Goal: Navigation & Orientation: Find specific page/section

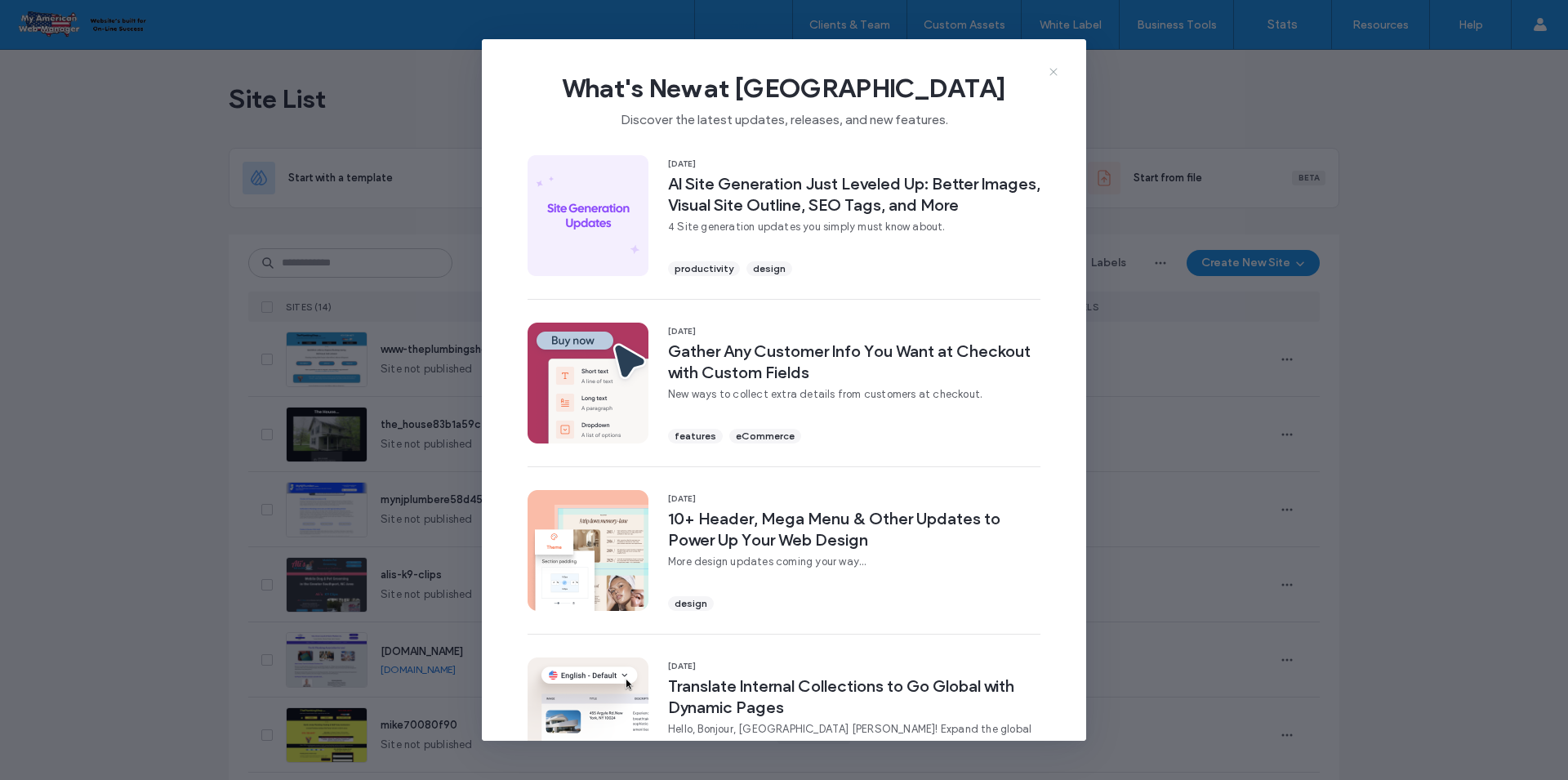
click at [1057, 69] on icon at bounding box center [1053, 71] width 13 height 13
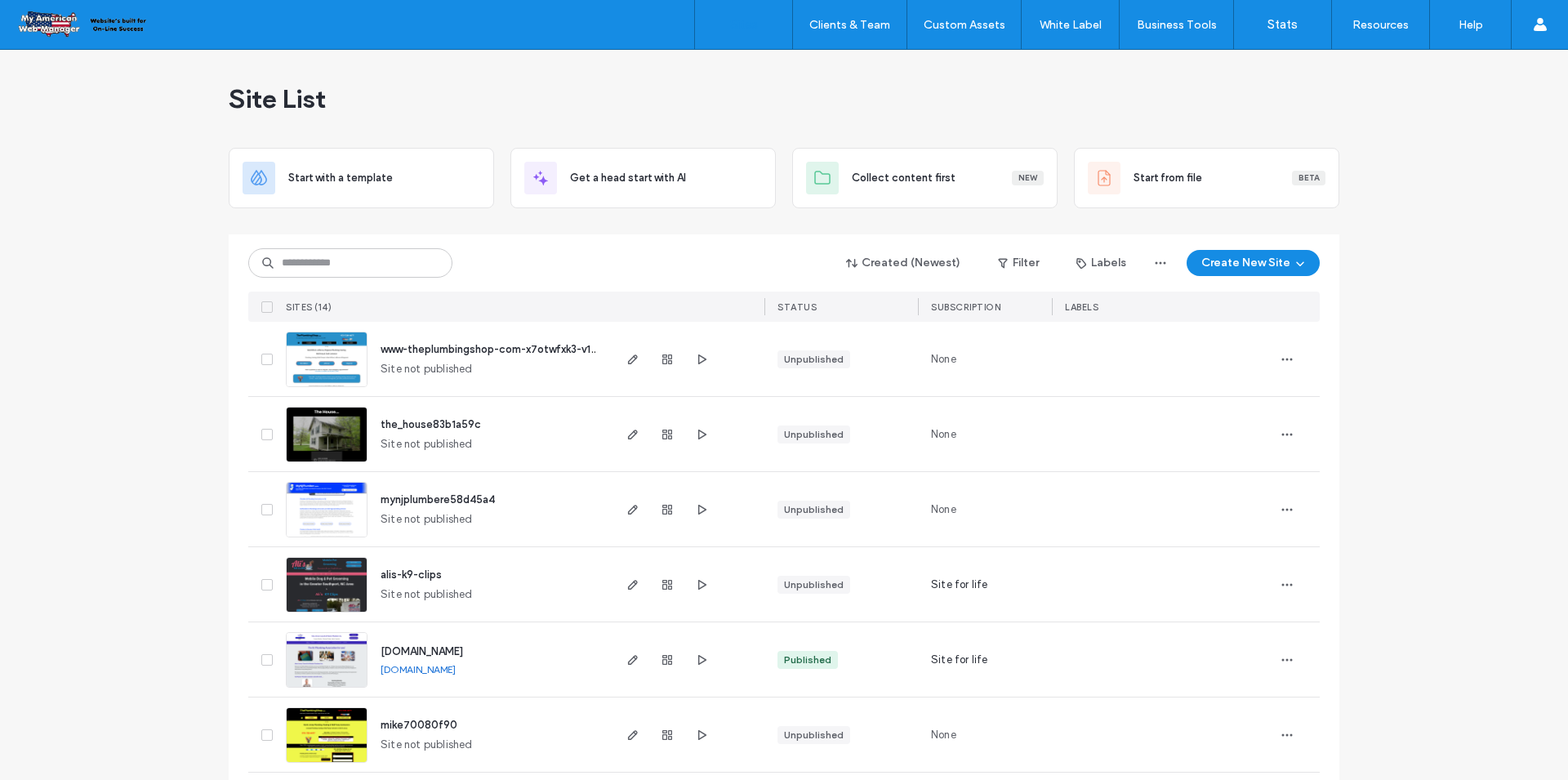
scroll to position [245, 0]
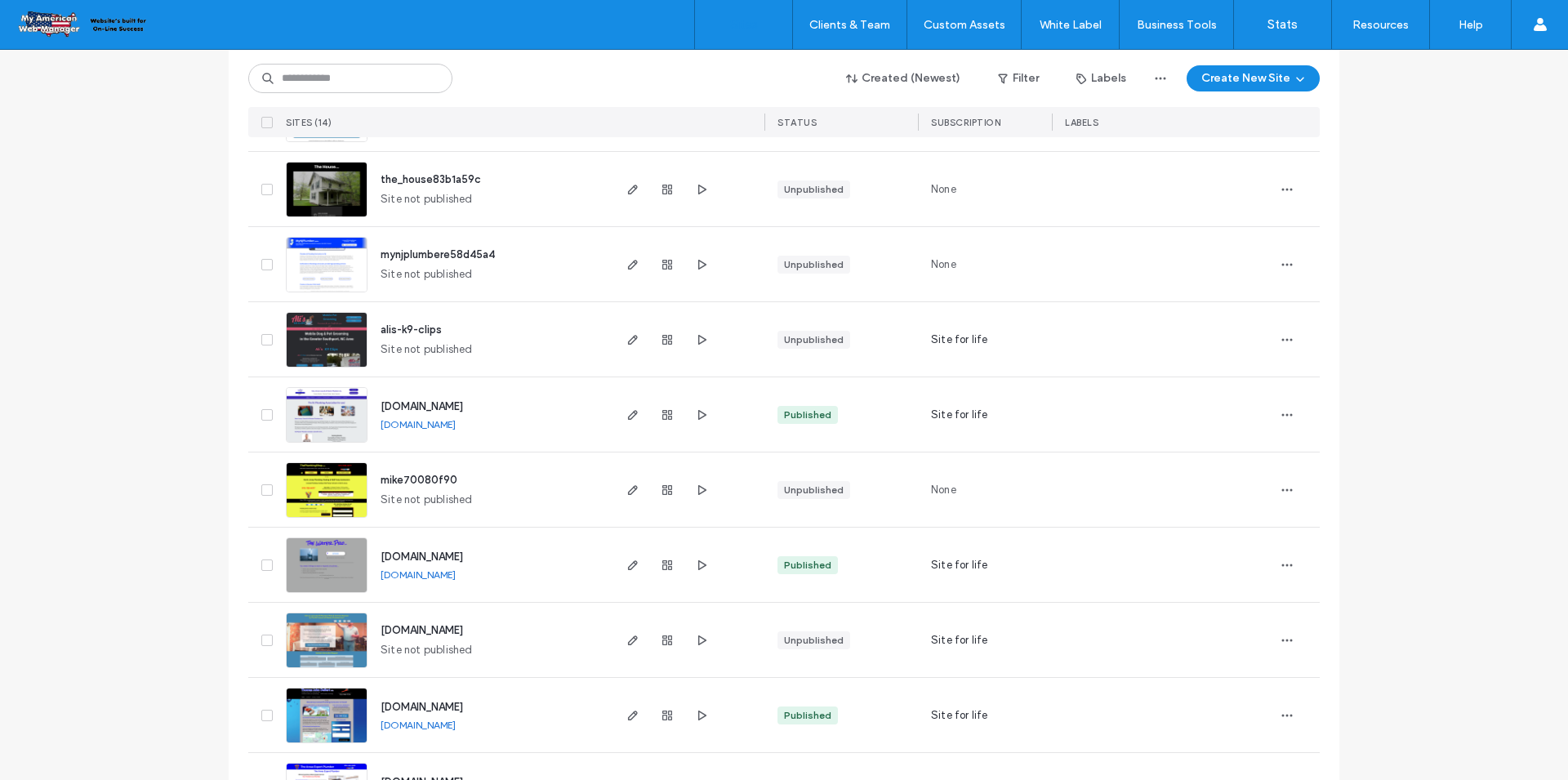
click at [403, 333] on span "alis-k9-clips" at bounding box center [411, 329] width 61 height 12
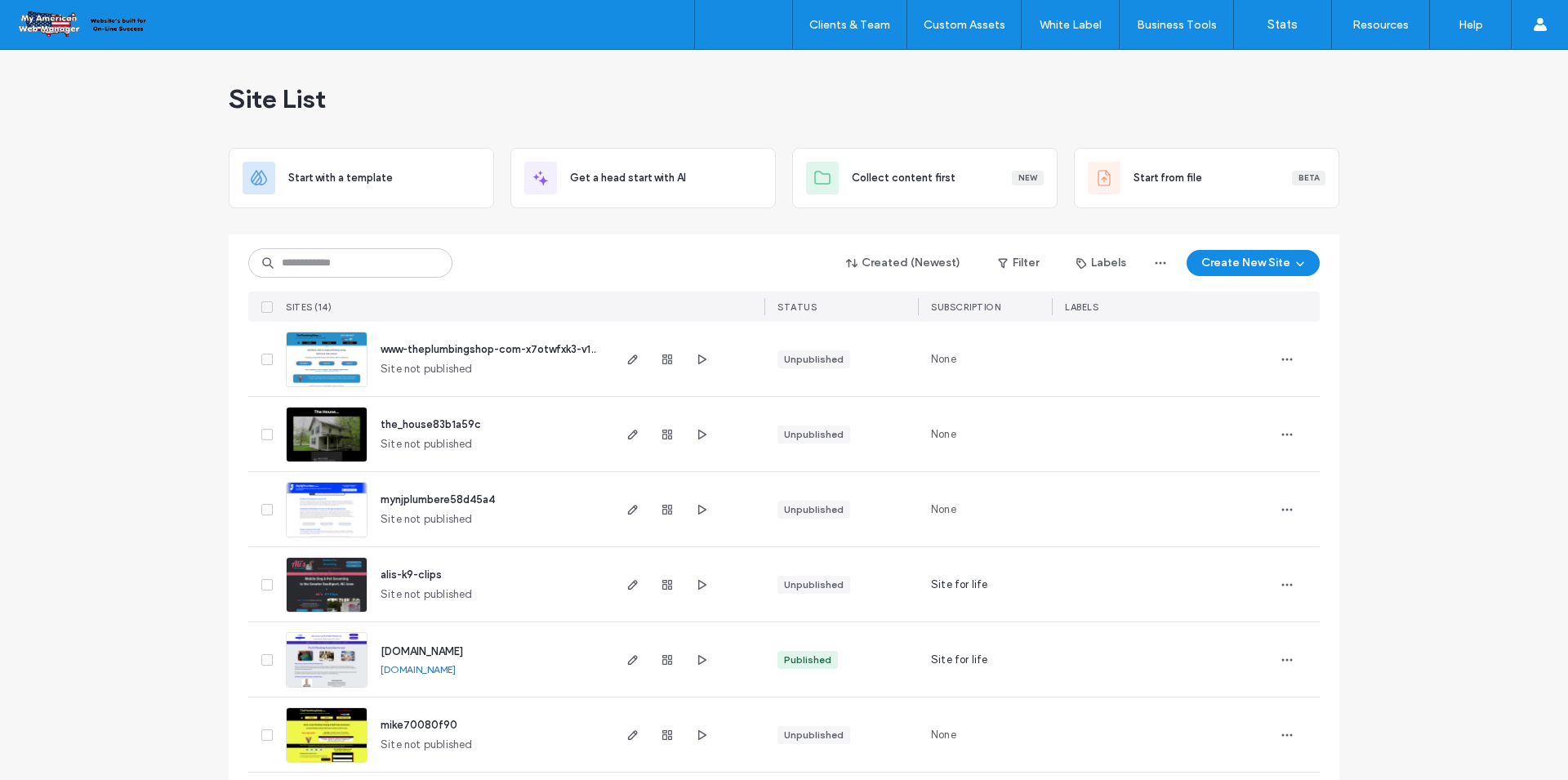
click at [308, 587] on img at bounding box center [326, 613] width 80 height 111
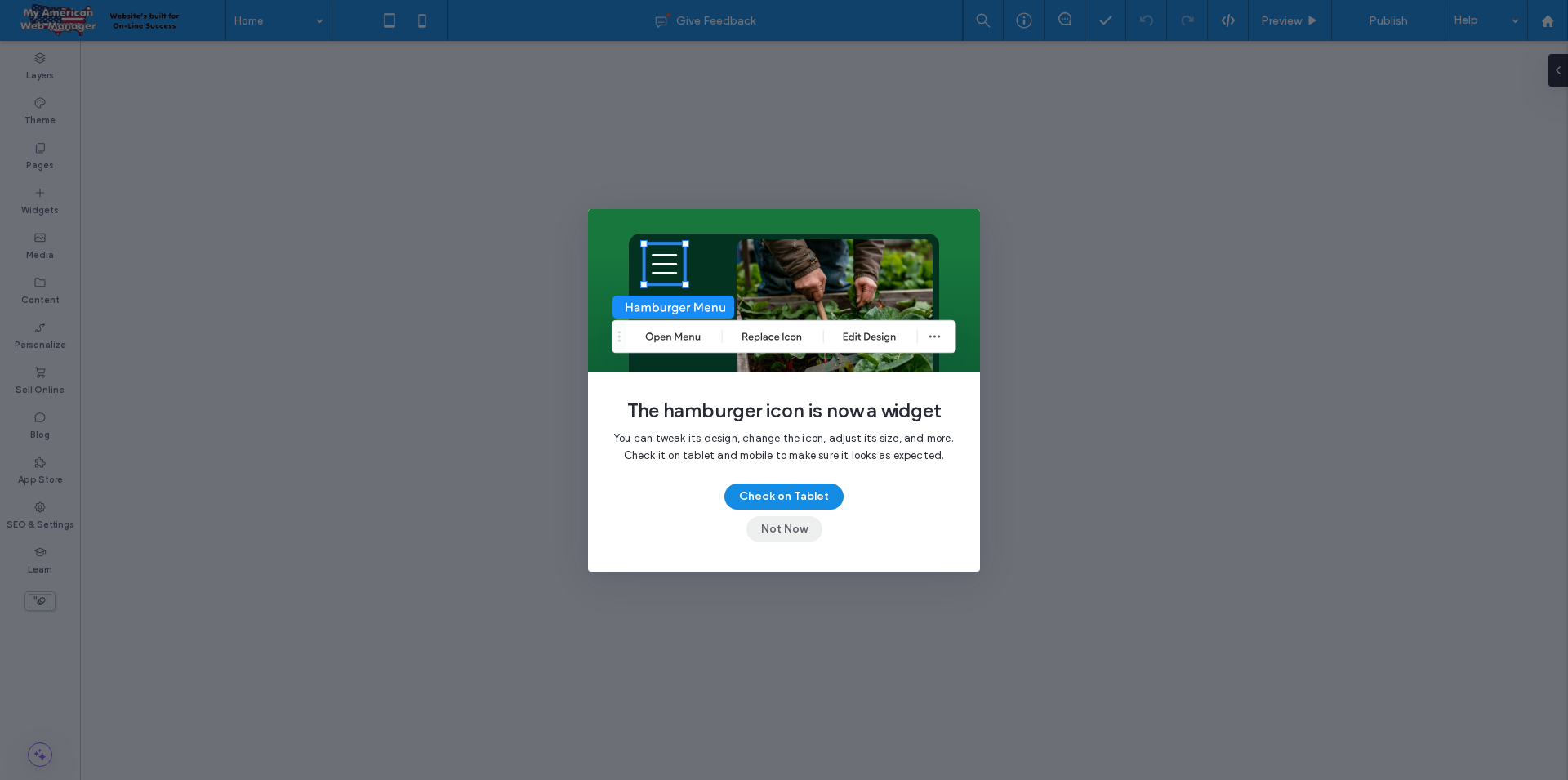
click at [802, 529] on button "Not Now" at bounding box center [784, 529] width 76 height 26
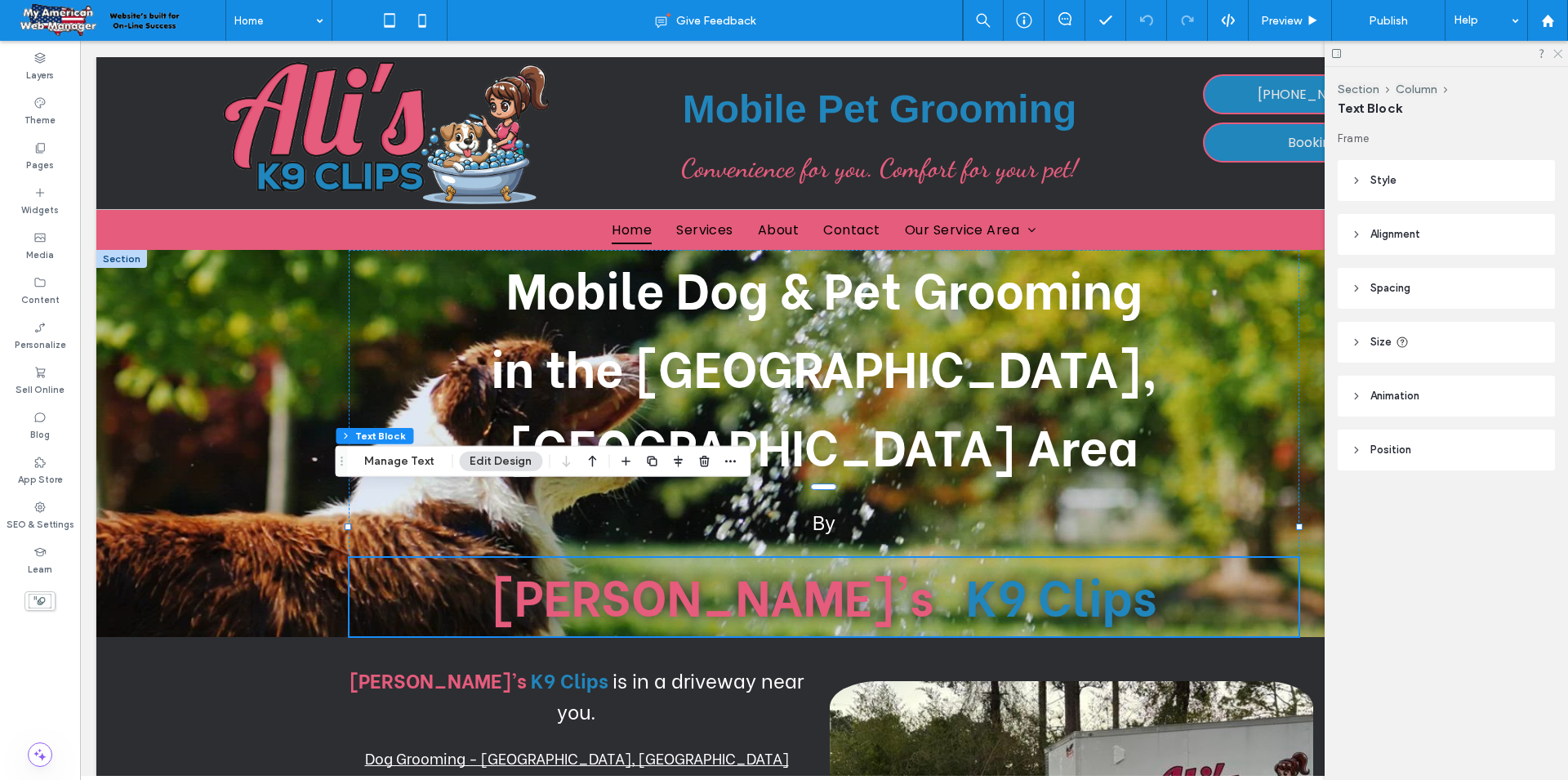
click at [1552, 57] on icon at bounding box center [1556, 52] width 11 height 11
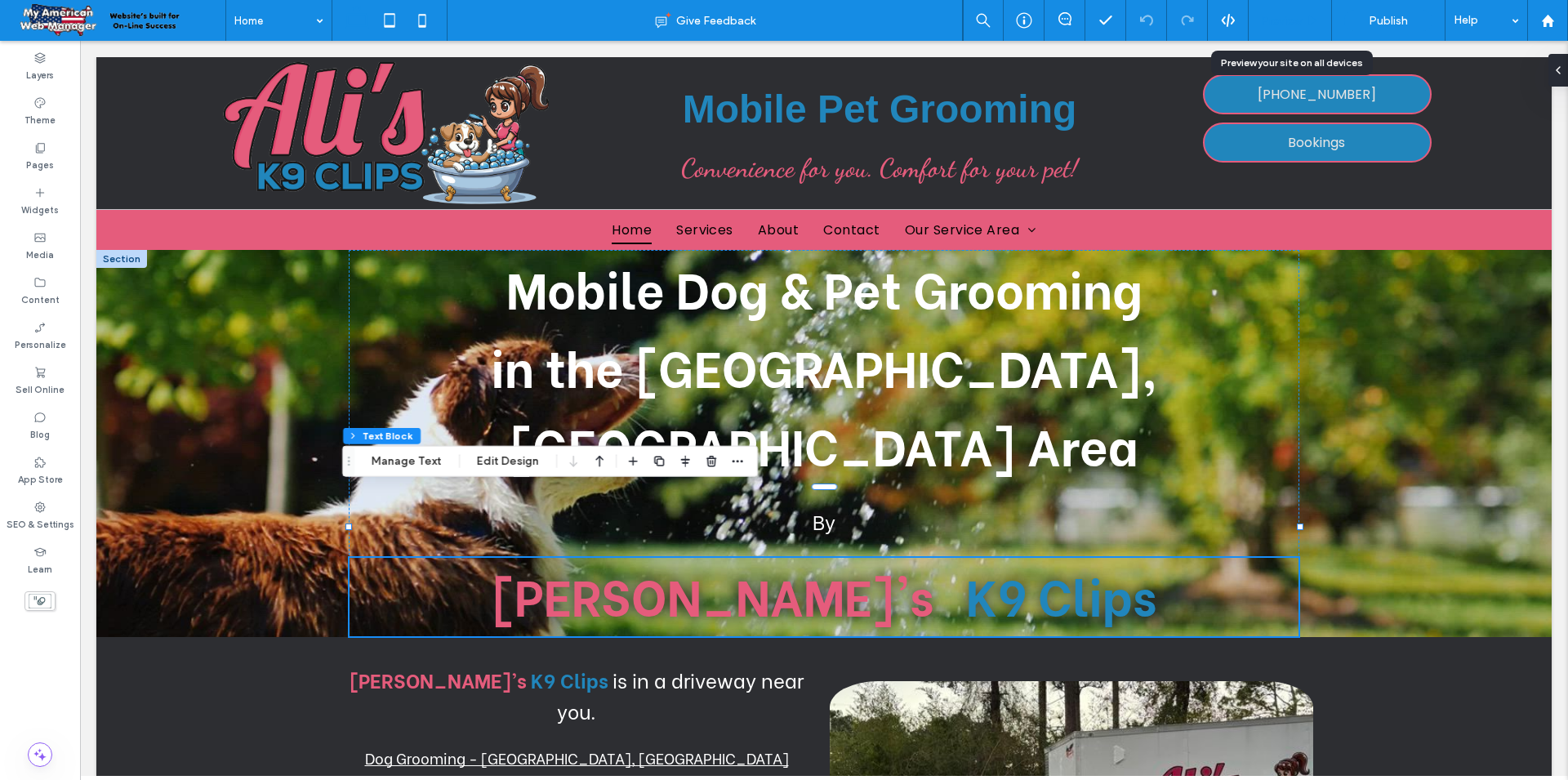
click at [1286, 23] on span "Preview" at bounding box center [1281, 21] width 40 height 14
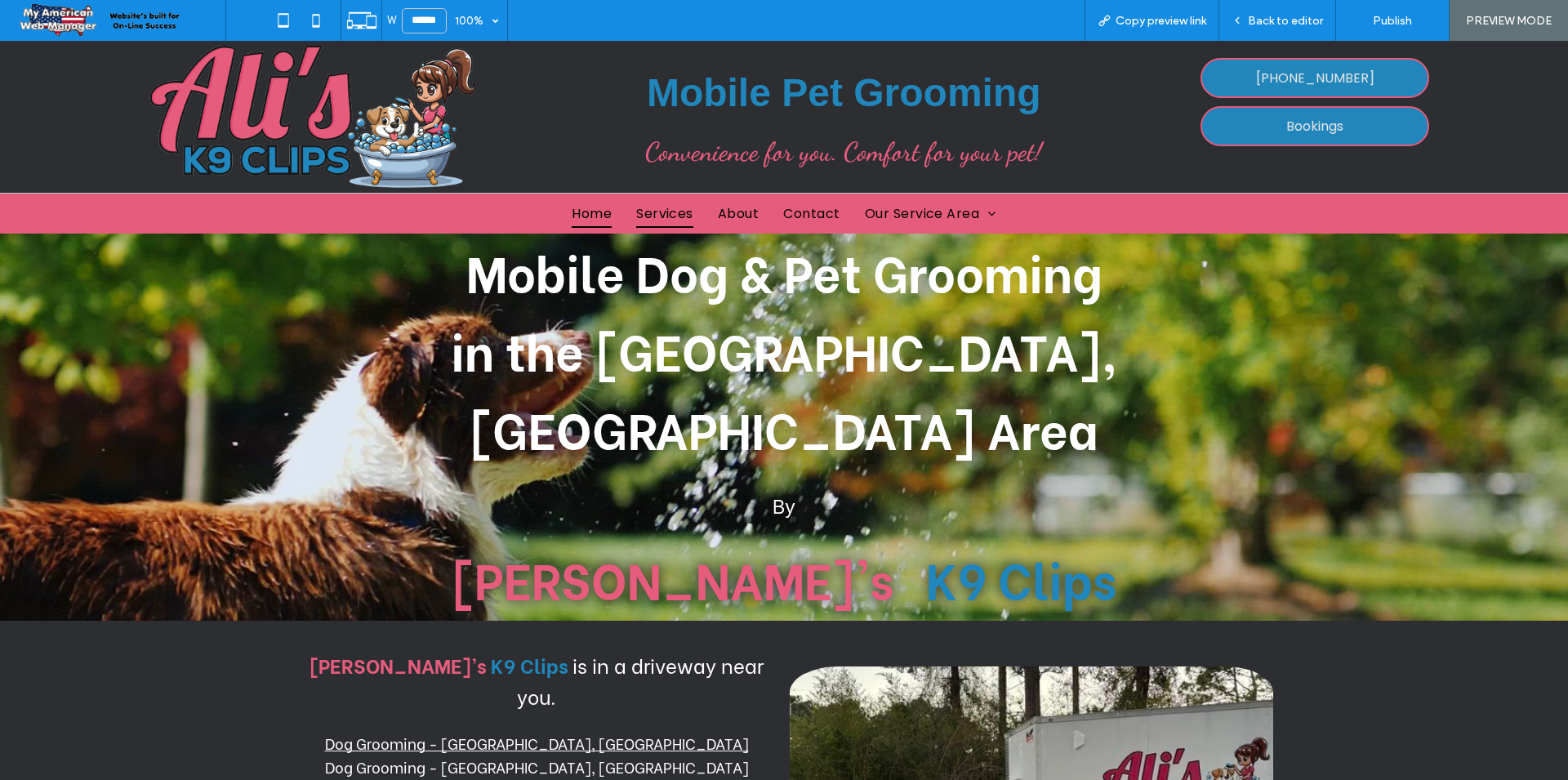
click at [665, 218] on span "Services" at bounding box center [665, 213] width 57 height 29
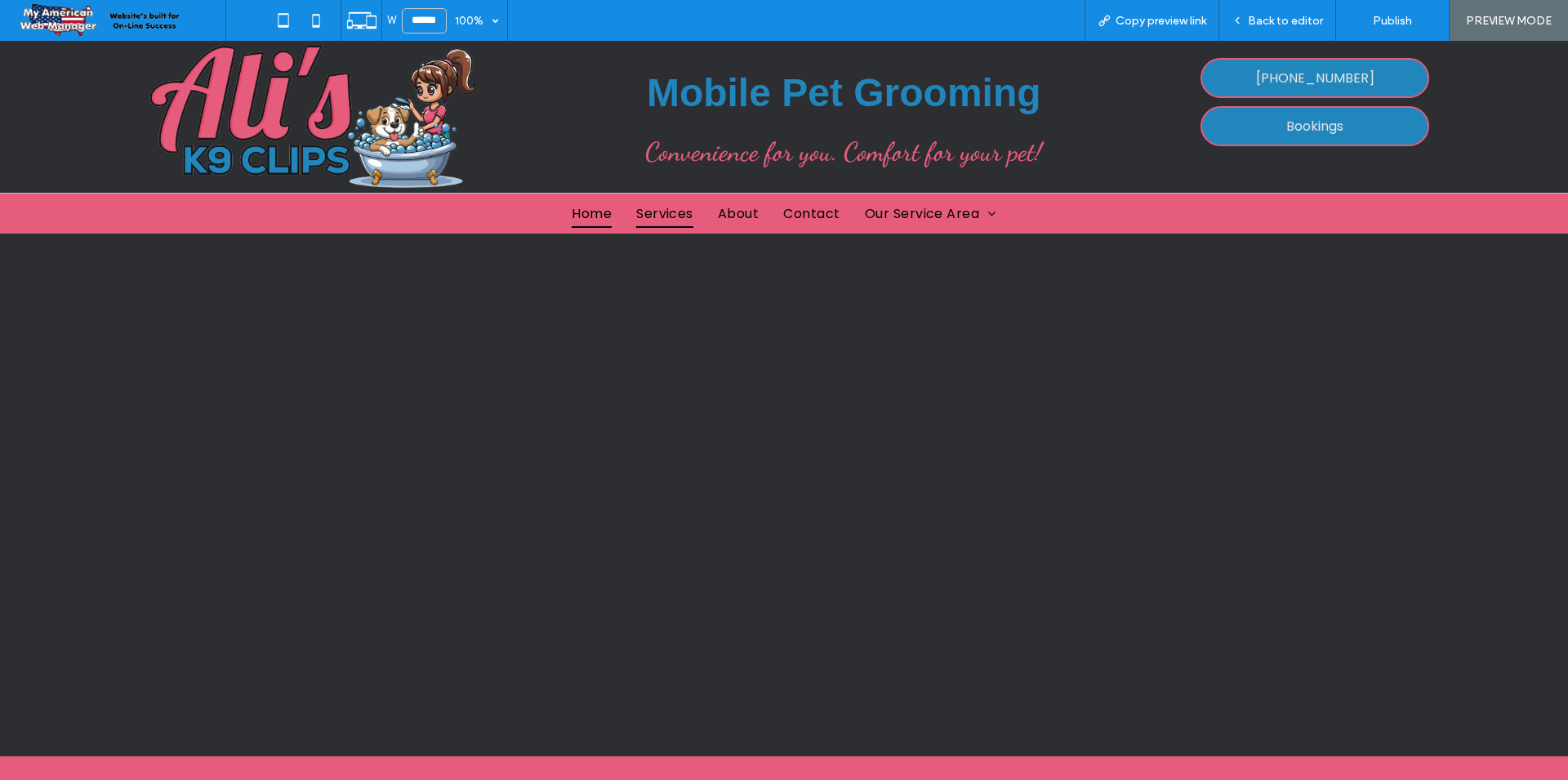
click at [592, 212] on span "Home" at bounding box center [591, 213] width 40 height 29
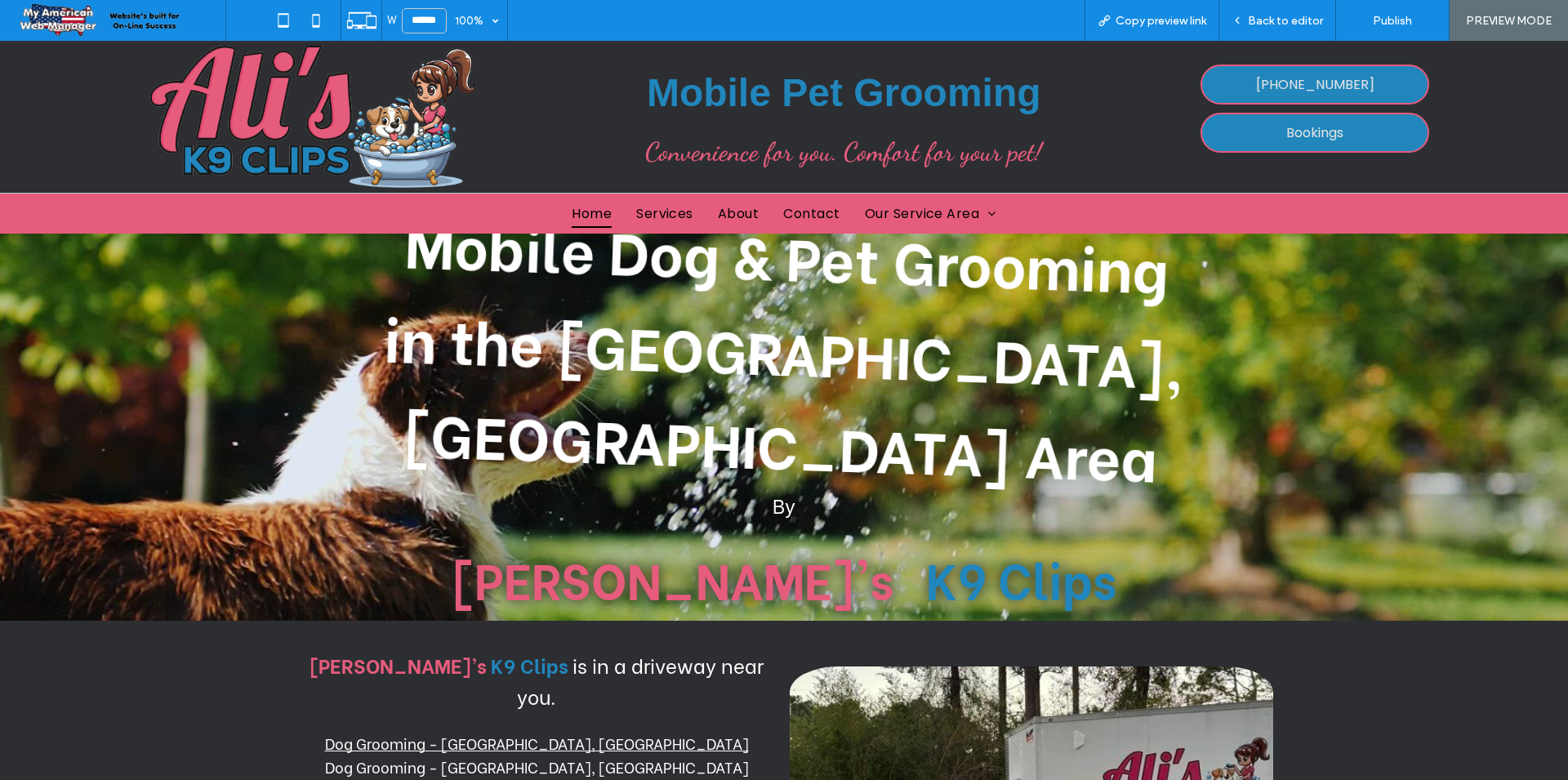
scroll to position [208, 0]
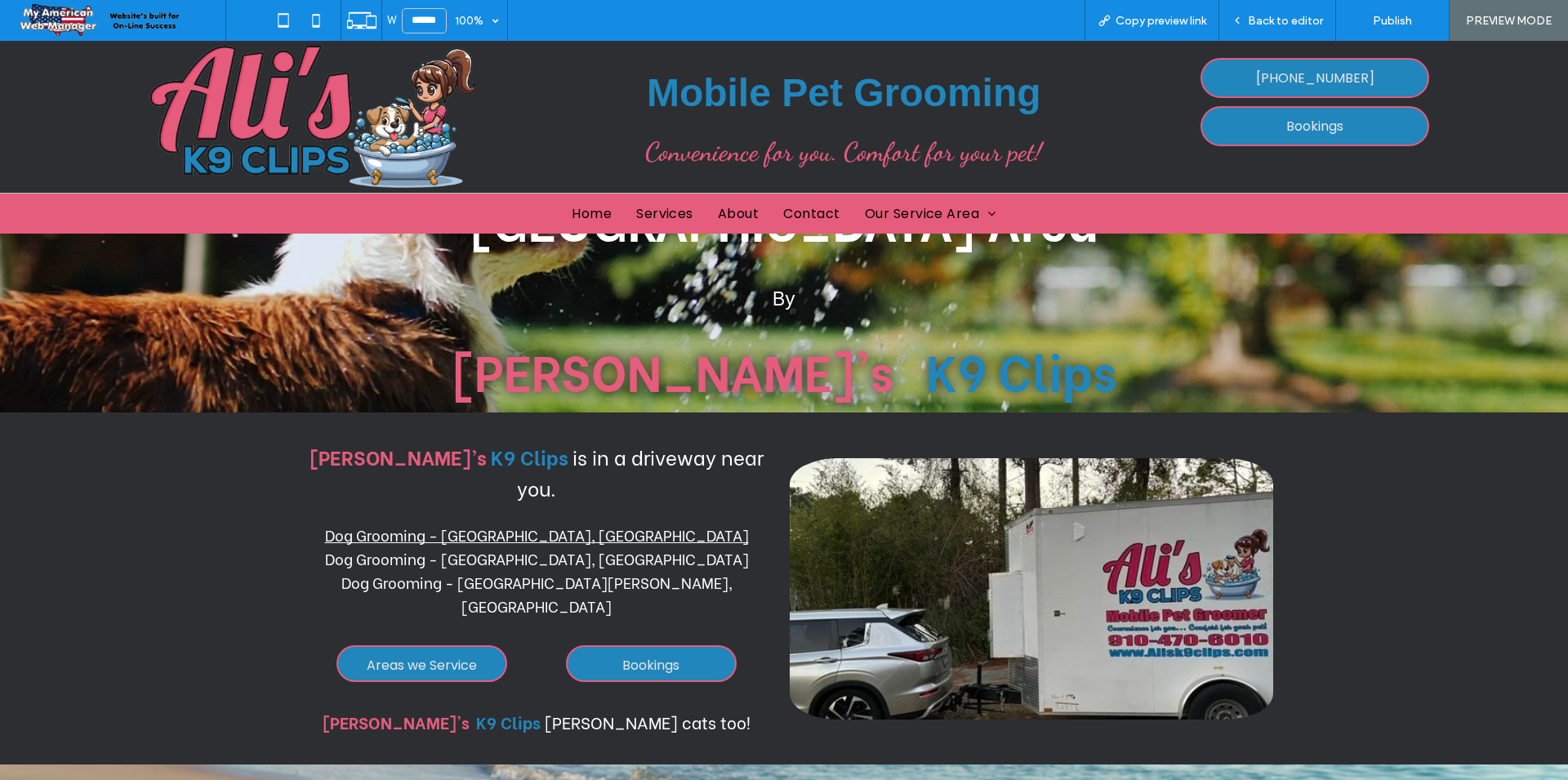
click at [436, 647] on span "Areas we Service" at bounding box center [422, 664] width 111 height 37
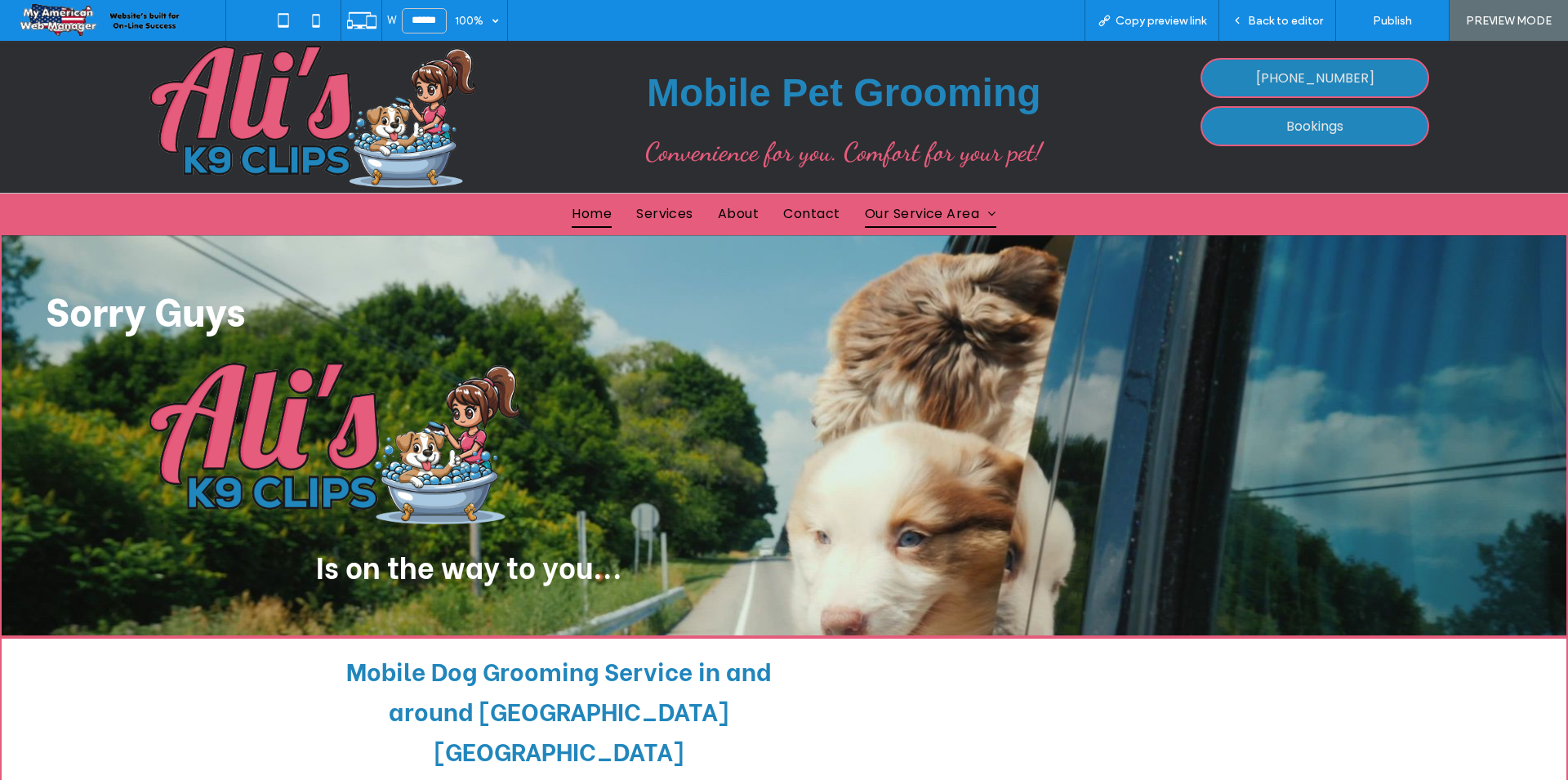
click at [591, 221] on span "Home" at bounding box center [591, 213] width 40 height 29
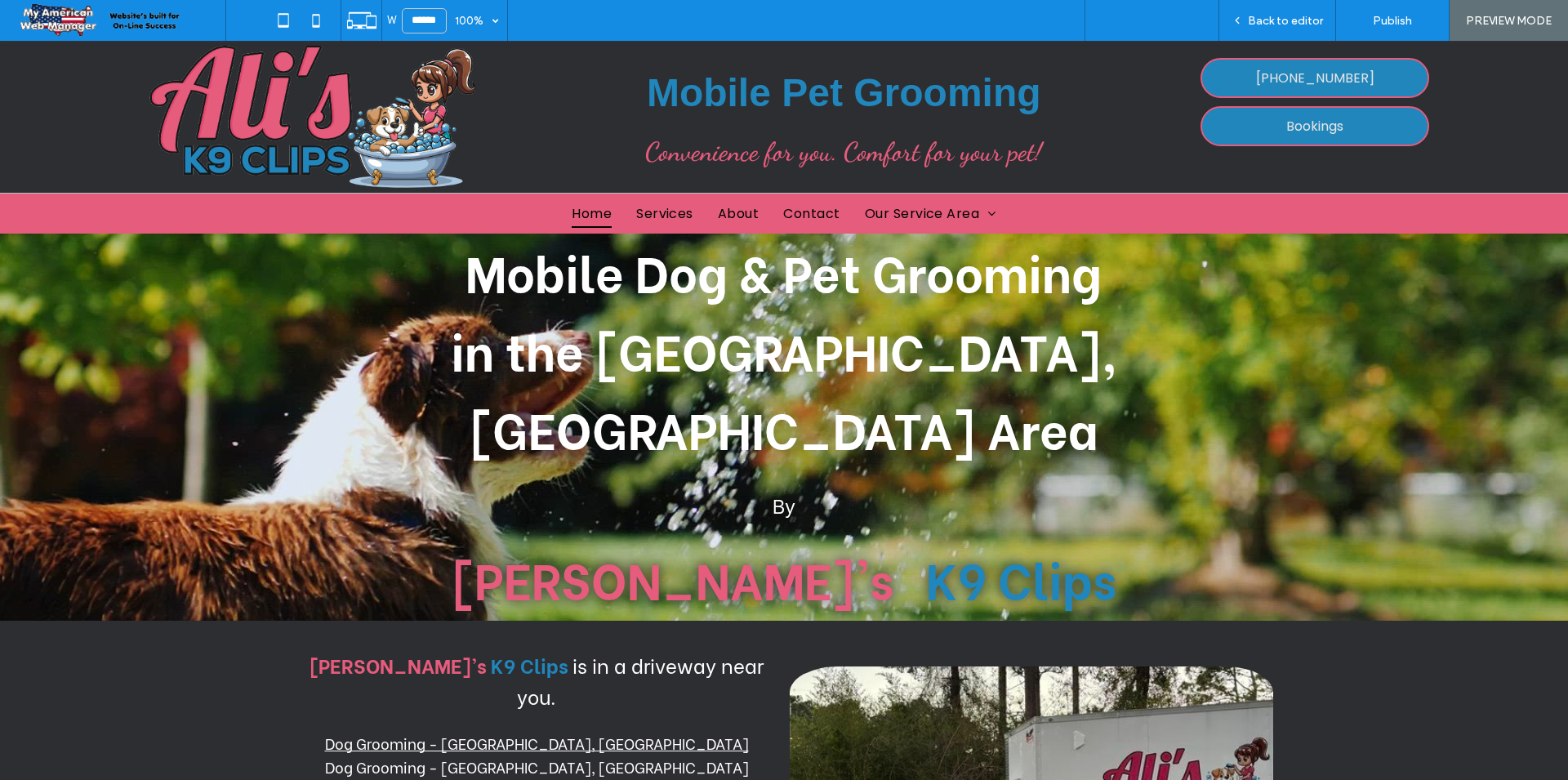
click at [1151, 19] on span "Copy preview link" at bounding box center [1161, 21] width 91 height 14
click at [666, 541] on strong "Ali's" at bounding box center [672, 577] width 442 height 72
click at [1263, 36] on div "Back to editor" at bounding box center [1278, 20] width 117 height 40
click at [1288, 21] on span "Back to editor" at bounding box center [1285, 21] width 75 height 14
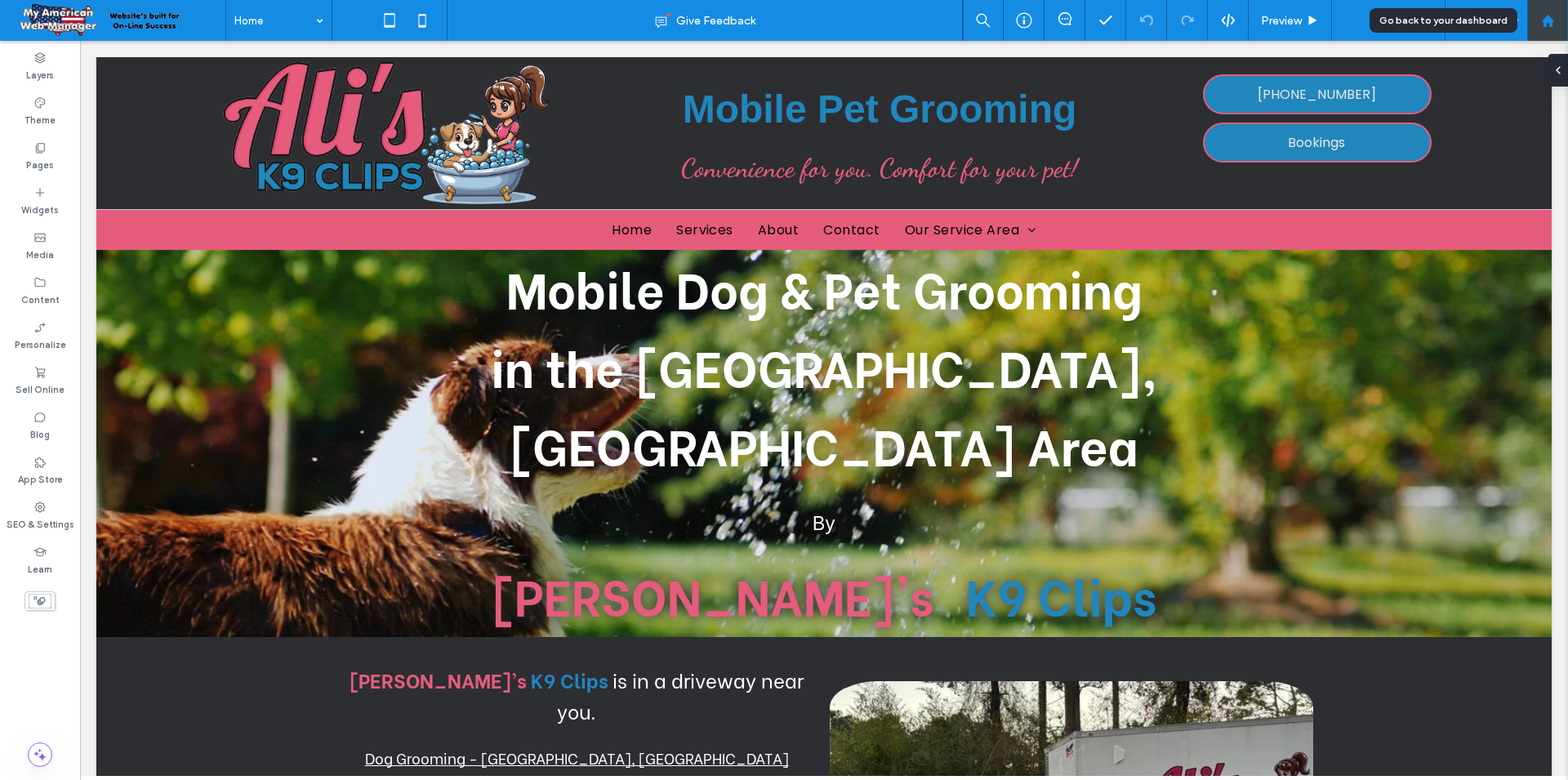
click at [1560, 26] on div at bounding box center [1547, 21] width 39 height 14
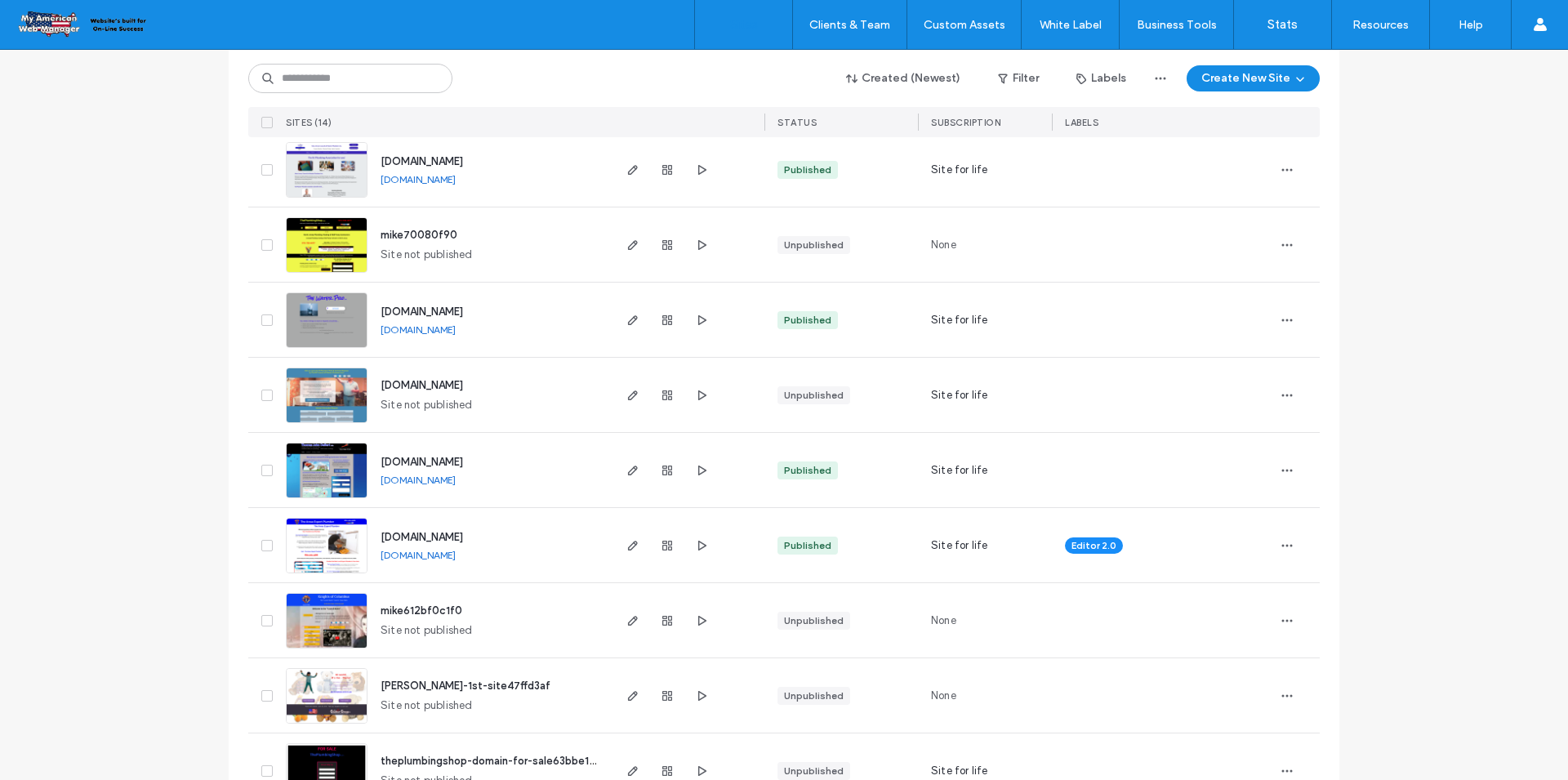
scroll to position [613, 0]
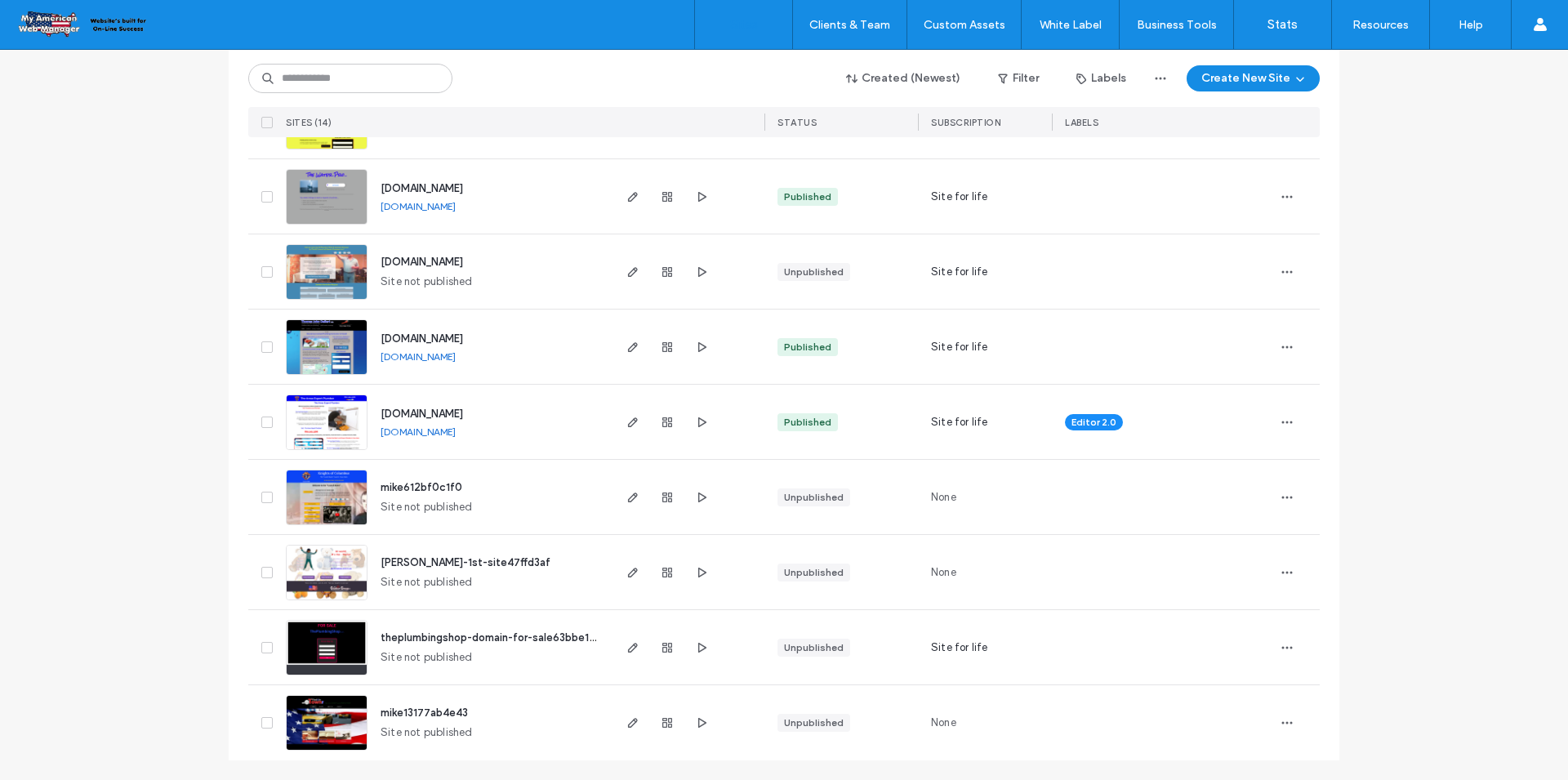
click at [323, 423] on img at bounding box center [326, 450] width 80 height 111
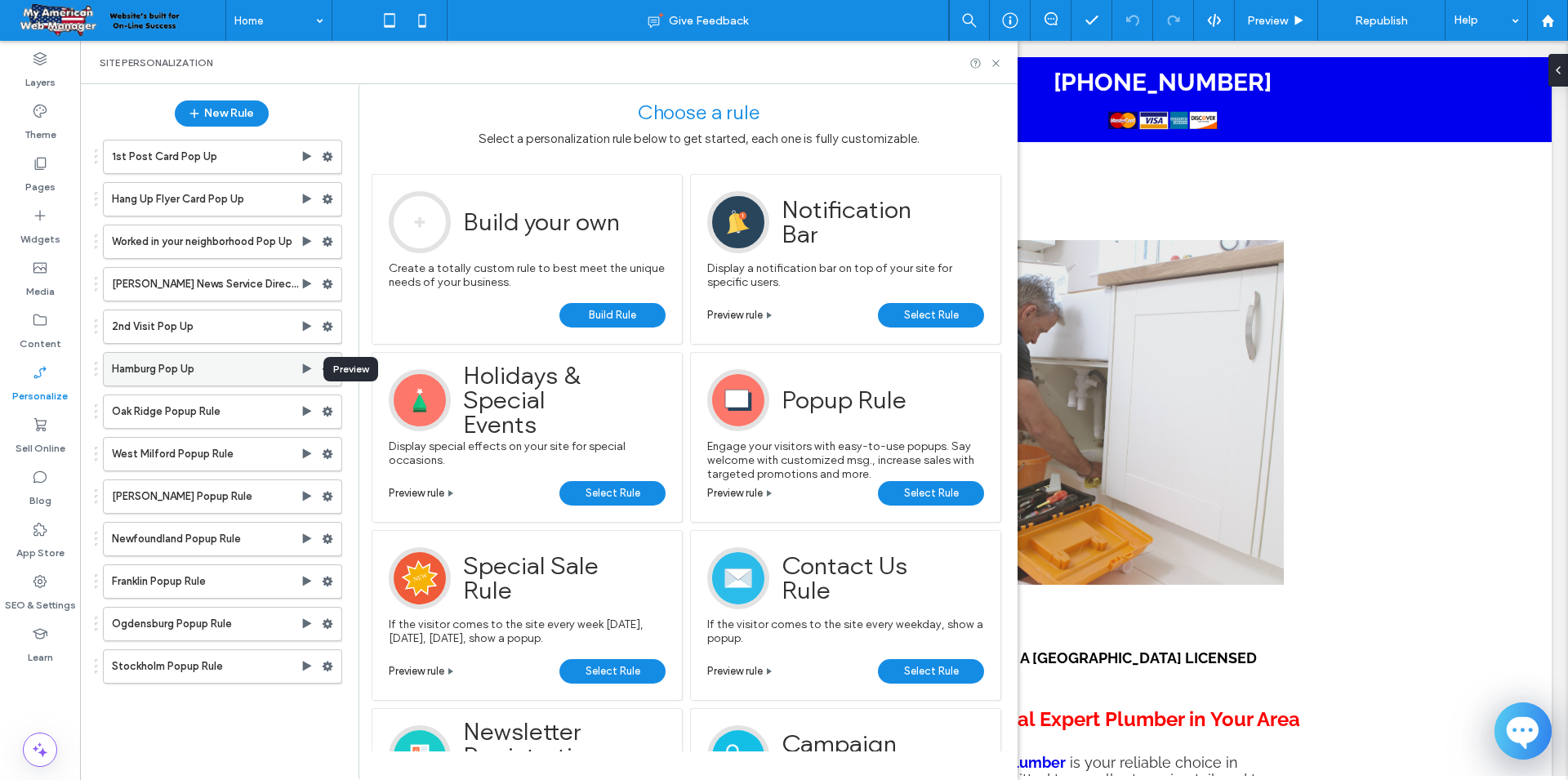
click at [304, 372] on use at bounding box center [307, 368] width 9 height 10
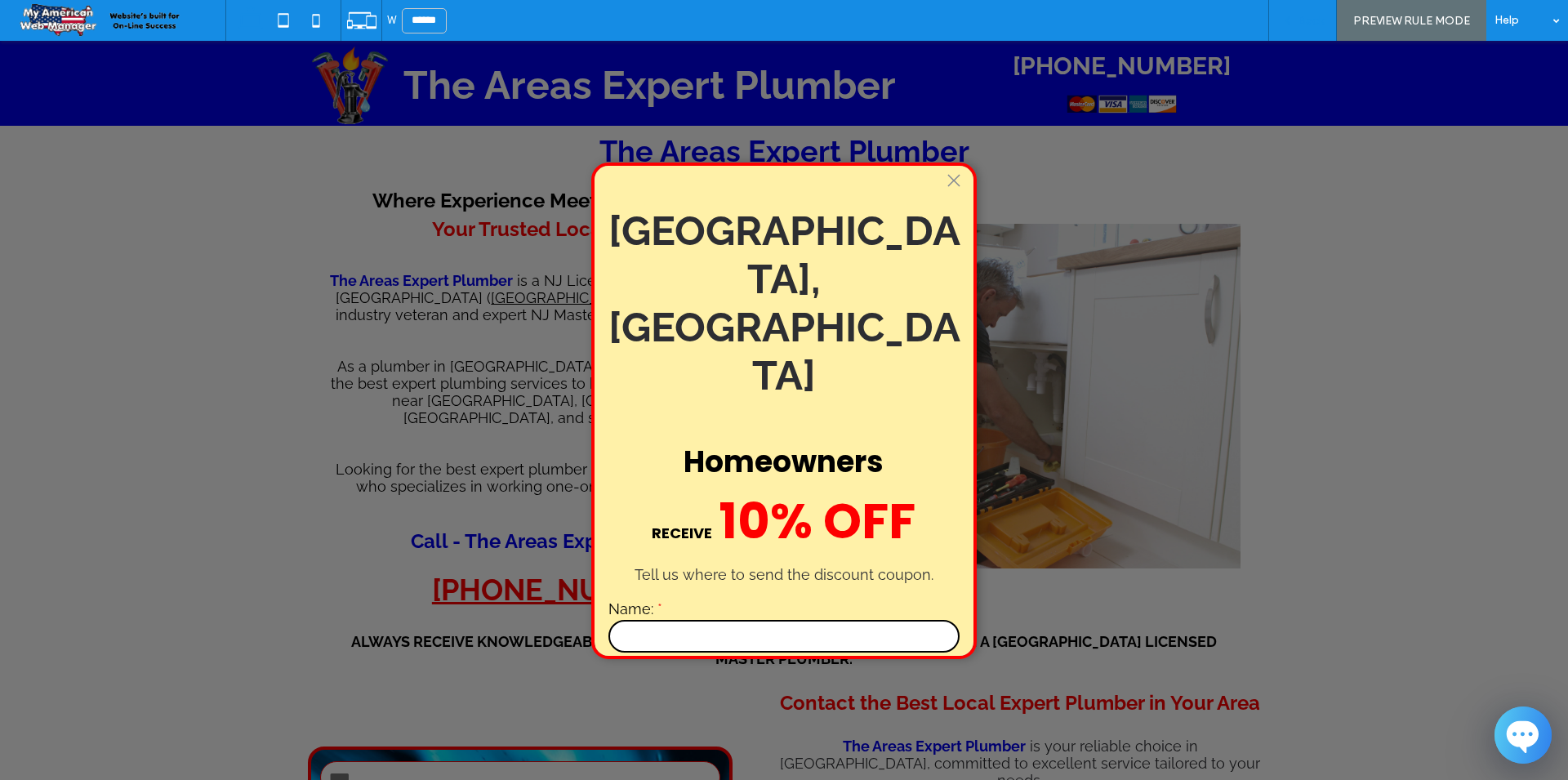
click at [1299, 31] on div "Back" at bounding box center [1301, 20] width 68 height 40
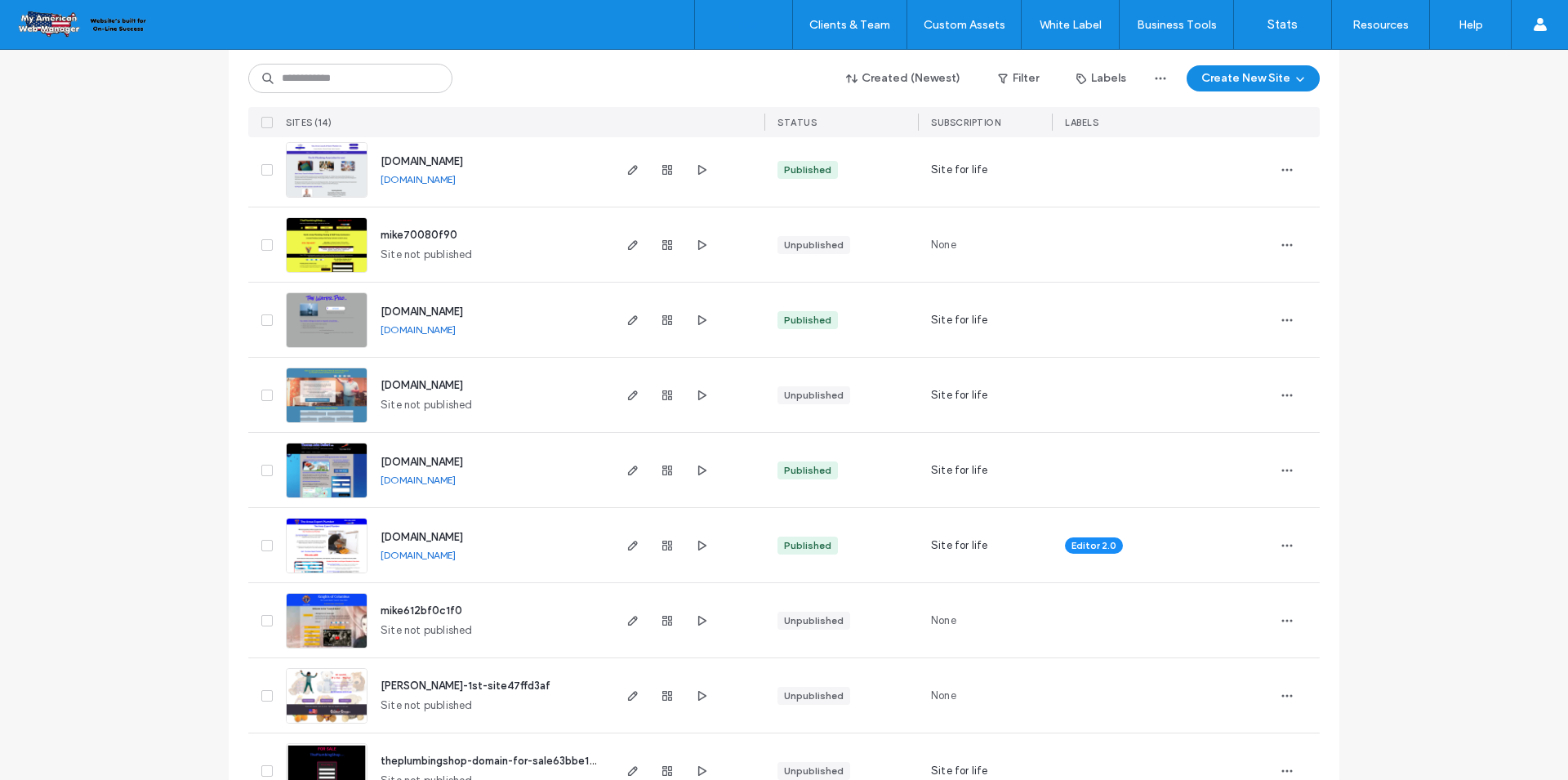
click at [447, 536] on span "www.theareasexpertplumber.com" at bounding box center [422, 536] width 83 height 12
